Goal: Information Seeking & Learning: Learn about a topic

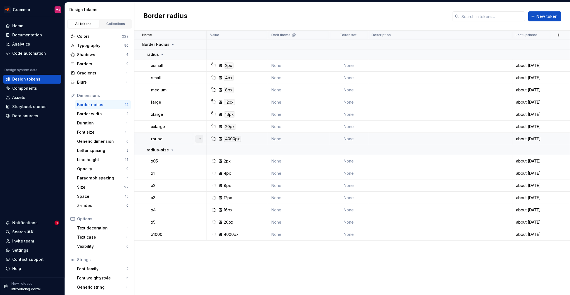
click at [195, 139] on div at bounding box center [199, 139] width 14 height 12
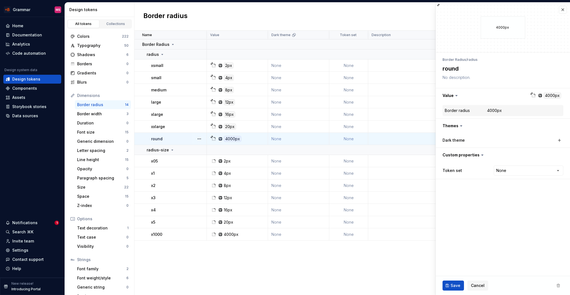
click at [197, 139] on button "button" at bounding box center [199, 139] width 8 height 8
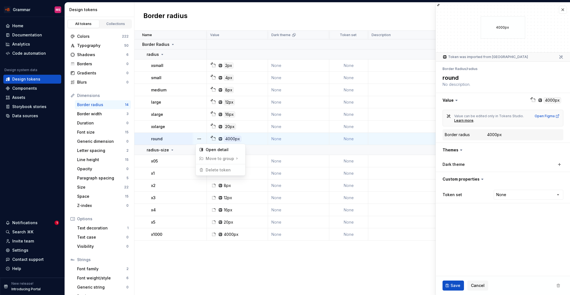
click at [209, 256] on html "Grammar MS Home Documentation Analytics Code automation Design system data Desi…" at bounding box center [285, 147] width 570 height 295
click at [107, 197] on div "Space" at bounding box center [101, 197] width 48 height 6
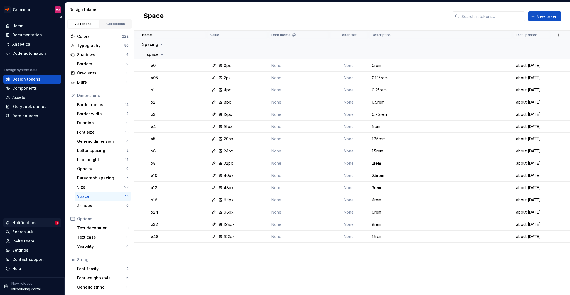
click at [29, 221] on div "Notifications" at bounding box center [24, 223] width 25 height 6
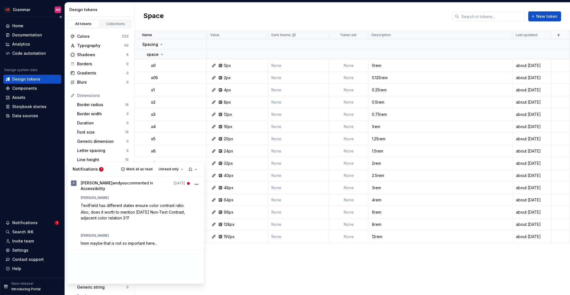
click at [23, 176] on html "Grammar MS Home Documentation Analytics Code automation Design system data Desi…" at bounding box center [285, 147] width 570 height 295
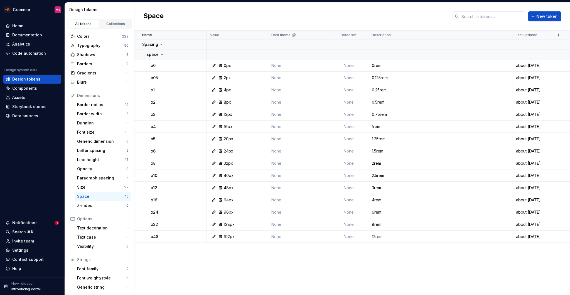
drag, startPoint x: 47, startPoint y: 219, endPoint x: 48, endPoint y: 222, distance: 3.4
click at [46, 219] on div "Notifications 1" at bounding box center [32, 223] width 58 height 9
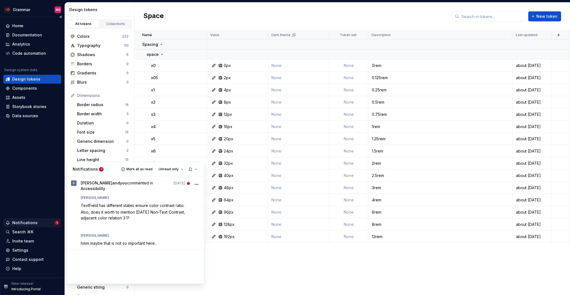
click at [48, 222] on html "Grammar MS Home Documentation Analytics Code automation Design system data Desi…" at bounding box center [285, 147] width 570 height 295
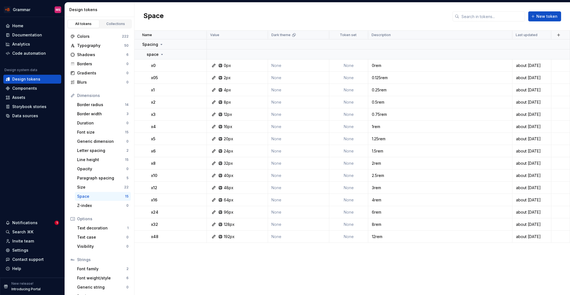
click at [49, 221] on div "Notifications" at bounding box center [30, 223] width 49 height 6
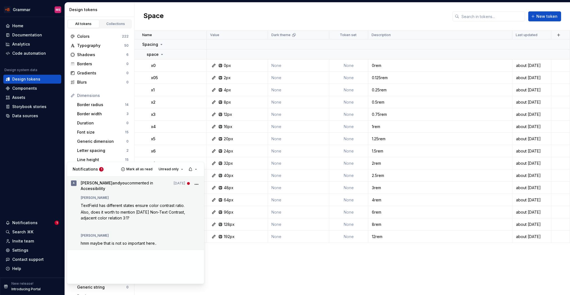
click at [105, 196] on div "[PERSON_NAME]" at bounding box center [141, 197] width 120 height 7
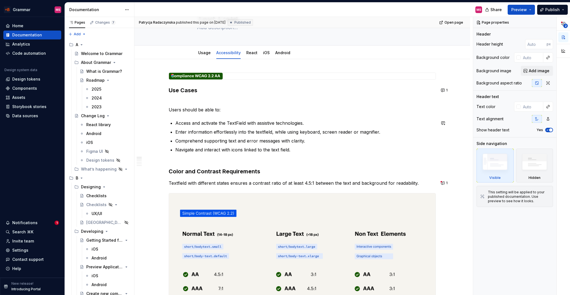
scroll to position [72, 0]
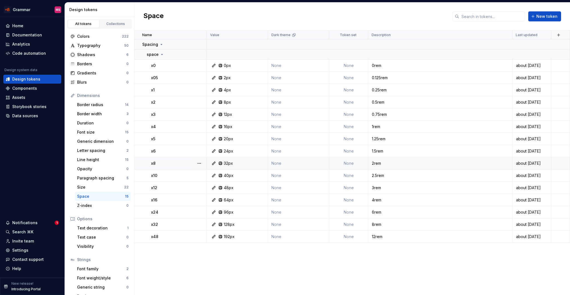
click at [215, 164] on icon at bounding box center [213, 163] width 4 height 4
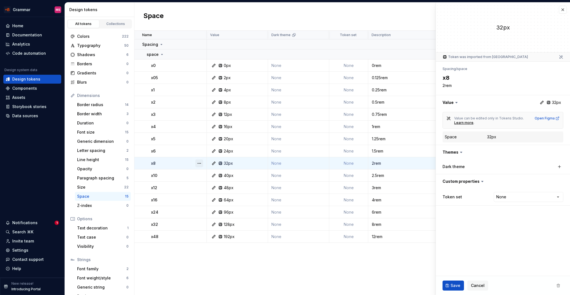
click at [202, 163] on button "button" at bounding box center [199, 164] width 8 height 8
click at [88, 199] on html "Grammar MS Home Documentation Analytics Code automation Design system data Desi…" at bounding box center [285, 147] width 570 height 295
click at [87, 187] on div "Size" at bounding box center [100, 188] width 47 height 6
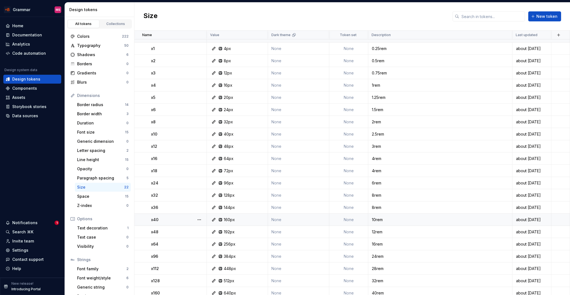
scroll to position [33, 0]
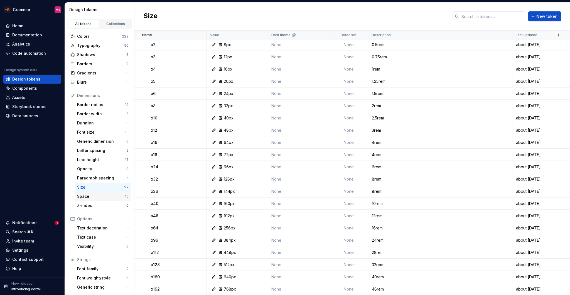
click at [99, 197] on div "Space" at bounding box center [101, 197] width 48 height 6
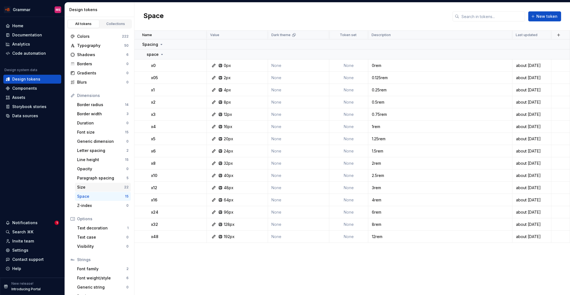
click at [89, 189] on div "Size" at bounding box center [100, 188] width 47 height 6
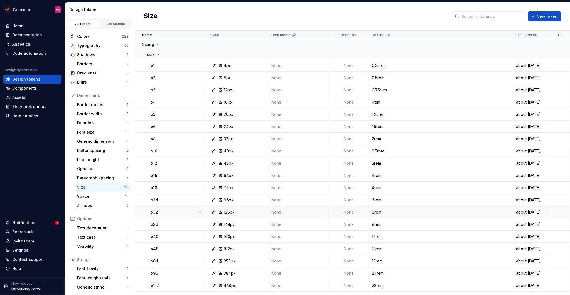
scroll to position [9, 0]
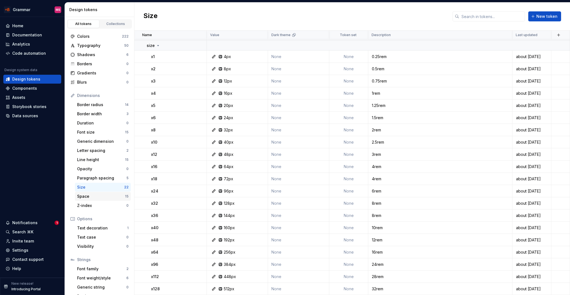
click at [94, 196] on div "Space" at bounding box center [101, 197] width 48 height 6
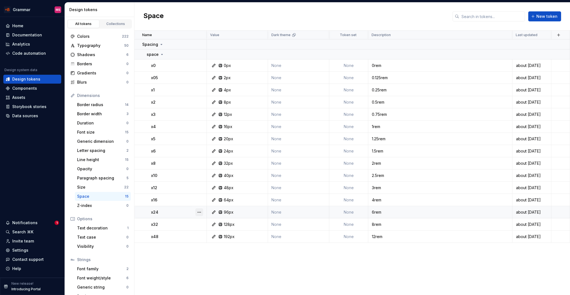
click at [198, 214] on button "button" at bounding box center [199, 213] width 8 height 8
click at [350, 263] on html "Grammar MS Home Documentation Analytics Code automation Design system data Desi…" at bounding box center [285, 147] width 570 height 295
click at [179, 220] on td "x32" at bounding box center [170, 225] width 72 height 12
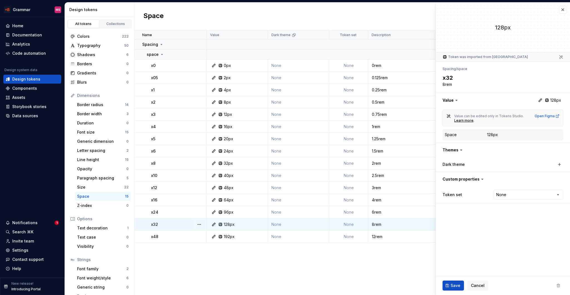
click at [460, 82] on textarea "8rem" at bounding box center [501, 85] width 121 height 8
click at [449, 78] on textarea "x32" at bounding box center [501, 77] width 121 height 8
click at [464, 78] on textarea "x32" at bounding box center [501, 77] width 121 height 8
click at [461, 77] on textarea "x32" at bounding box center [501, 77] width 121 height 8
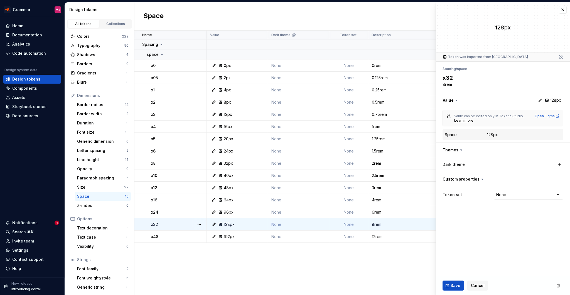
click at [461, 77] on textarea "x32" at bounding box center [501, 77] width 121 height 8
click at [469, 84] on textarea "8rem" at bounding box center [501, 85] width 121 height 8
drag, startPoint x: 452, startPoint y: 56, endPoint x: 479, endPoint y: 57, distance: 27.0
click at [479, 57] on div "Token was imported from [GEOGRAPHIC_DATA]" at bounding box center [484, 57] width 85 height 4
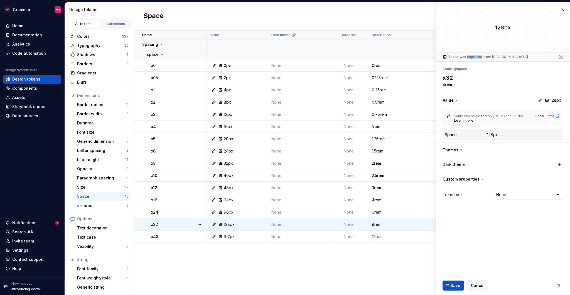
click at [479, 57] on div "Token was imported from [GEOGRAPHIC_DATA]" at bounding box center [484, 57] width 85 height 4
click at [498, 60] on div "Token was imported from [GEOGRAPHIC_DATA]" at bounding box center [503, 57] width 134 height 9
click at [500, 73] on textarea "x32" at bounding box center [501, 77] width 121 height 8
click at [471, 82] on textarea "8rem" at bounding box center [501, 85] width 121 height 8
click at [293, 213] on td "None" at bounding box center [298, 212] width 61 height 12
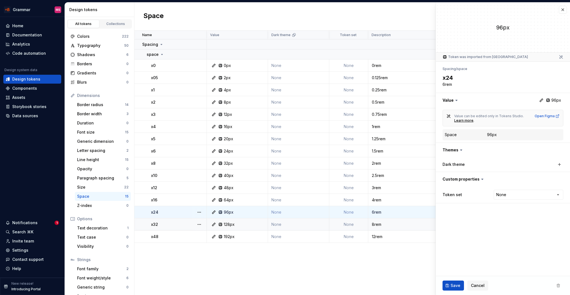
click at [301, 223] on td "None" at bounding box center [298, 225] width 61 height 12
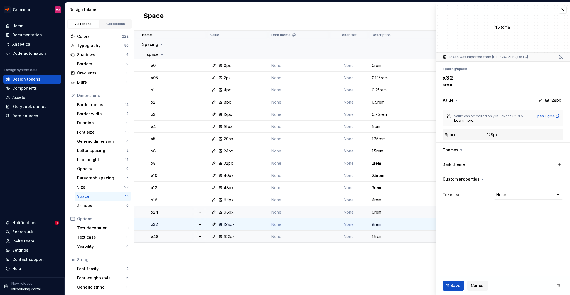
click at [393, 236] on div "12rem" at bounding box center [439, 237] width 143 height 6
click at [395, 225] on div "8rem" at bounding box center [439, 225] width 143 height 6
click at [396, 233] on td "12rem" at bounding box center [440, 237] width 144 height 12
click at [469, 178] on button "button" at bounding box center [503, 179] width 134 height 14
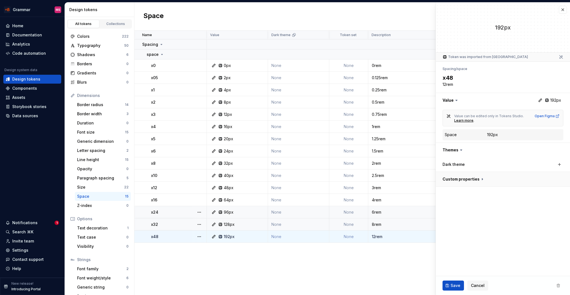
click at [468, 181] on button "button" at bounding box center [503, 179] width 134 height 14
type textarea "*"
click at [551, 117] on div "Open Figma" at bounding box center [546, 116] width 25 height 4
type textarea "*"
